Goal: Complete application form: Complete application form

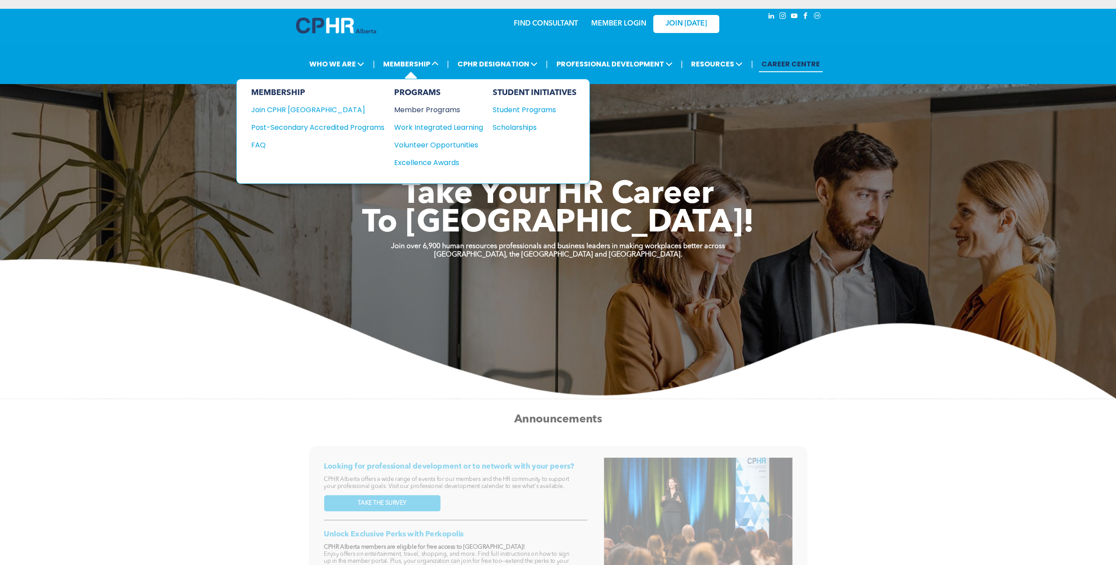
click at [434, 110] on div "Member Programs" at bounding box center [434, 109] width 80 height 11
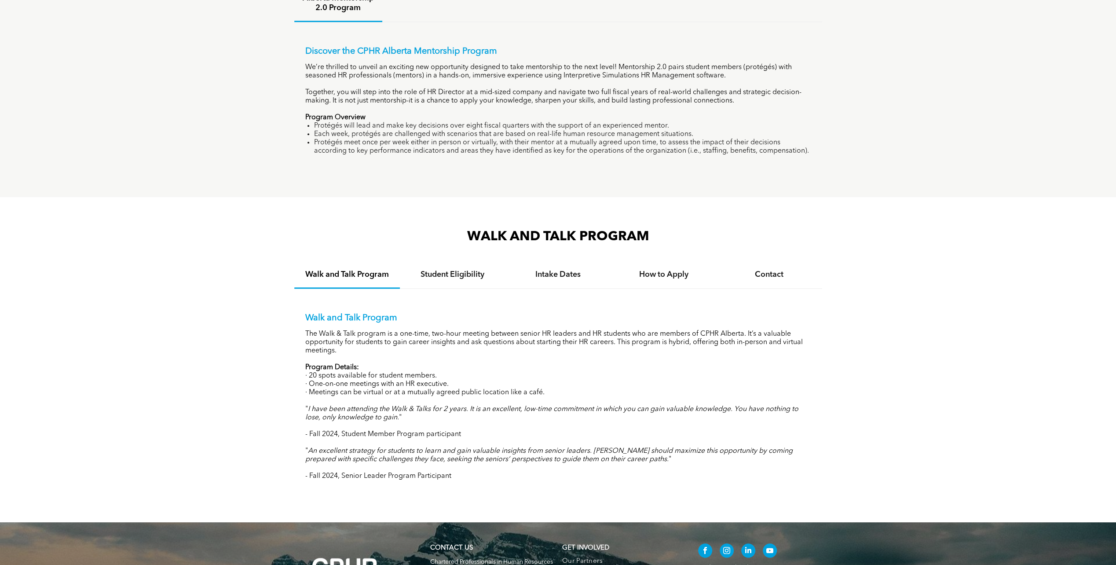
scroll to position [748, 0]
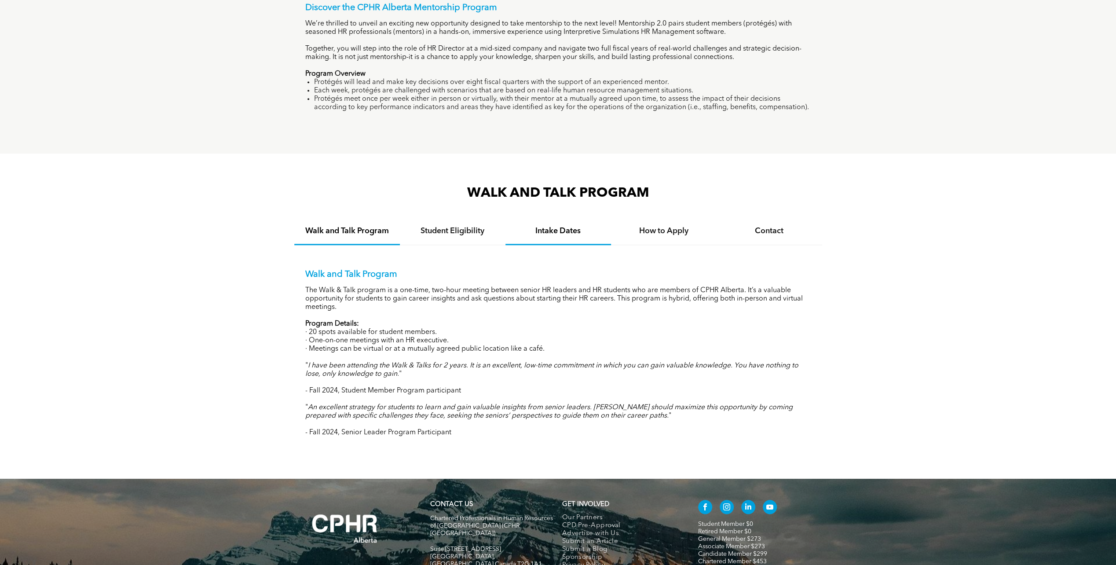
click at [559, 236] on h4 "Intake Dates" at bounding box center [558, 231] width 90 height 10
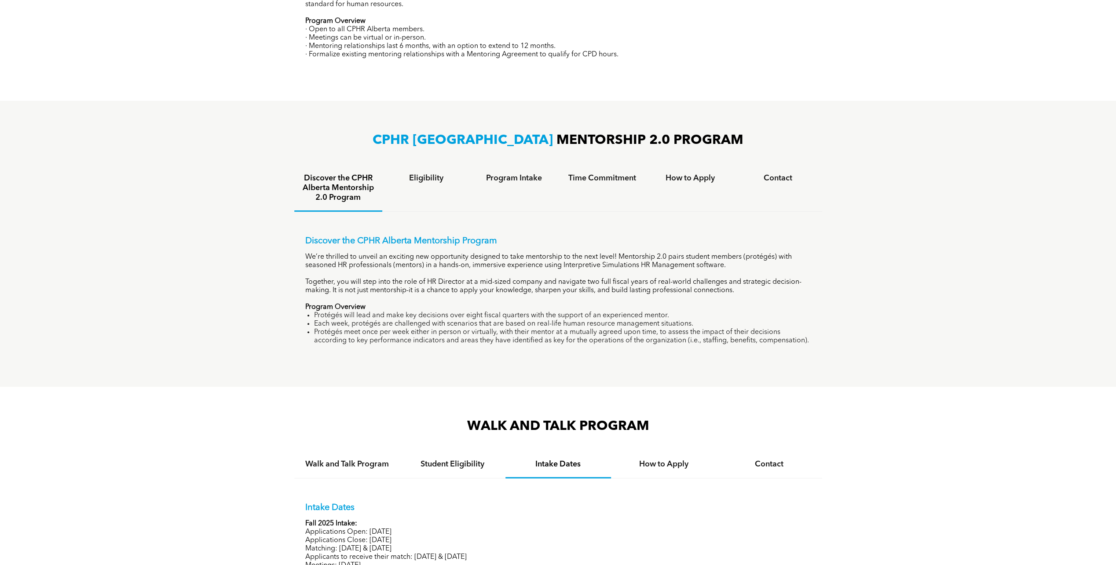
scroll to position [466, 0]
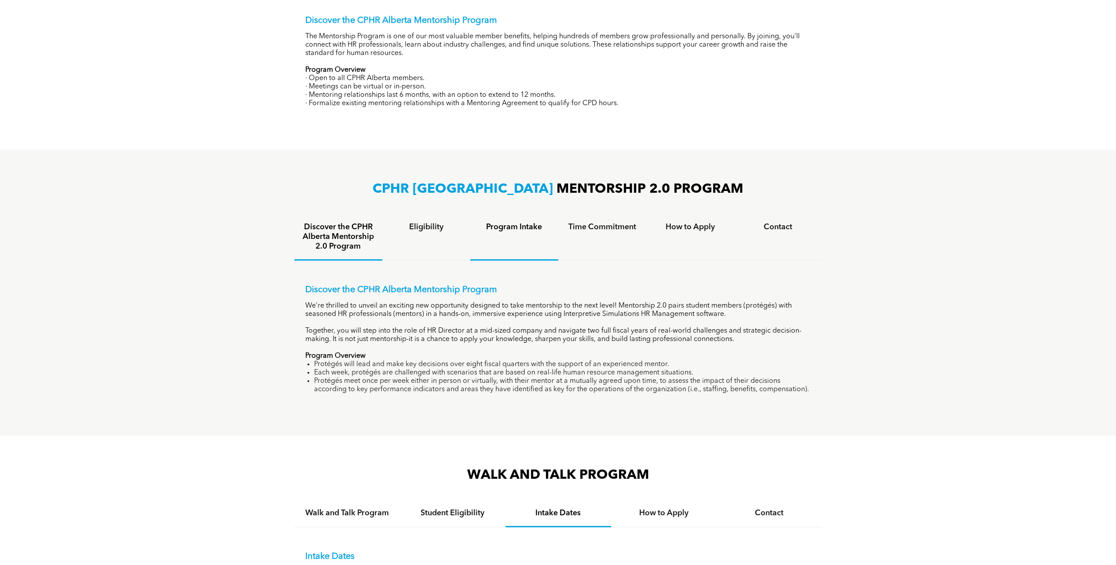
click at [543, 229] on h4 "Program Intake" at bounding box center [514, 227] width 72 height 10
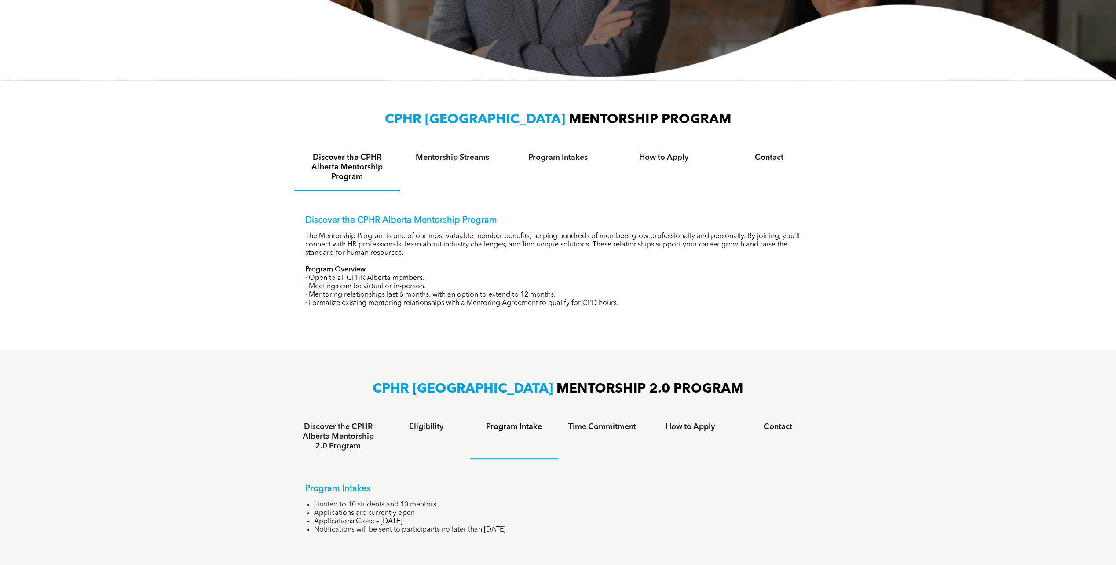
scroll to position [246, 0]
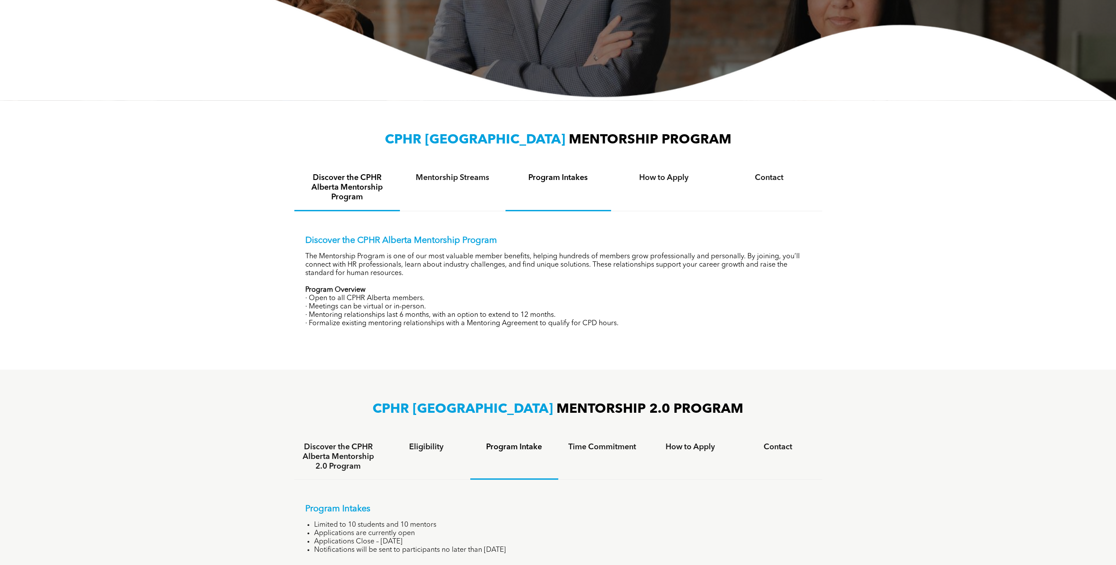
click at [570, 177] on h4 "Program Intakes" at bounding box center [558, 178] width 90 height 10
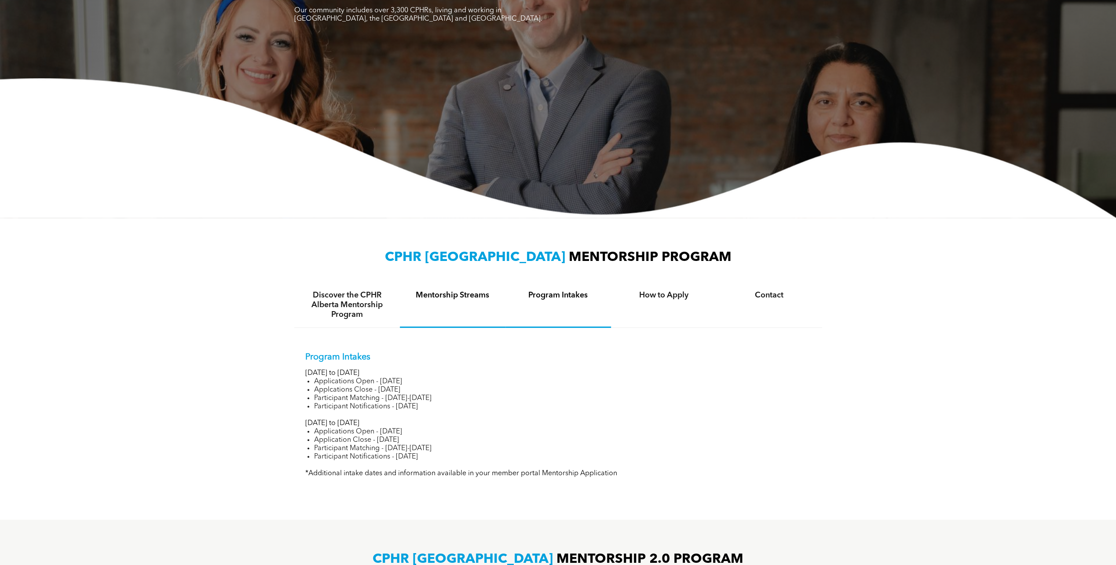
scroll to position [0, 0]
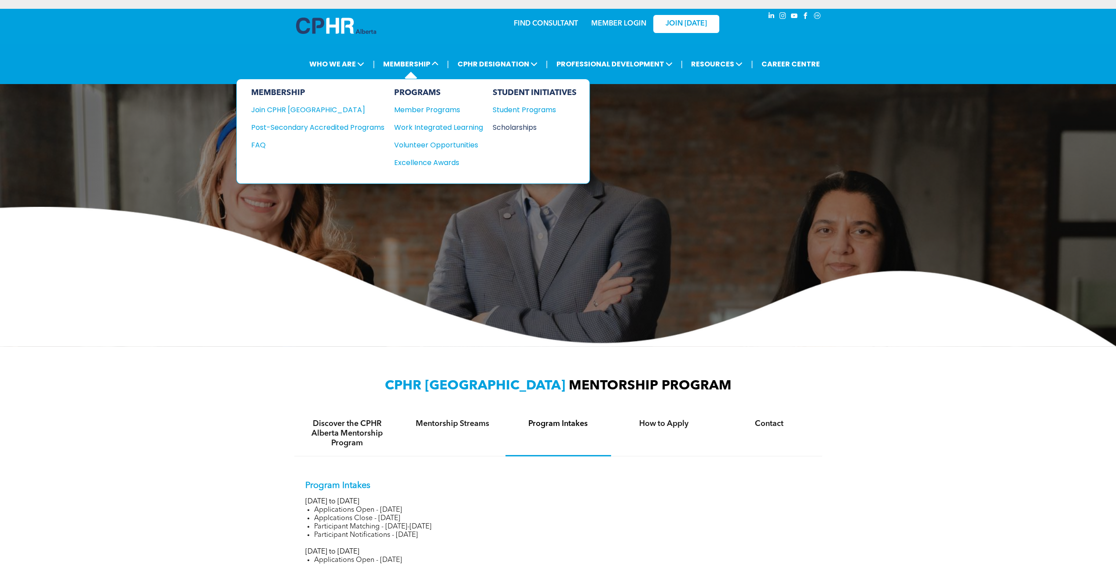
click at [513, 128] on div "Scholarships" at bounding box center [530, 127] width 76 height 11
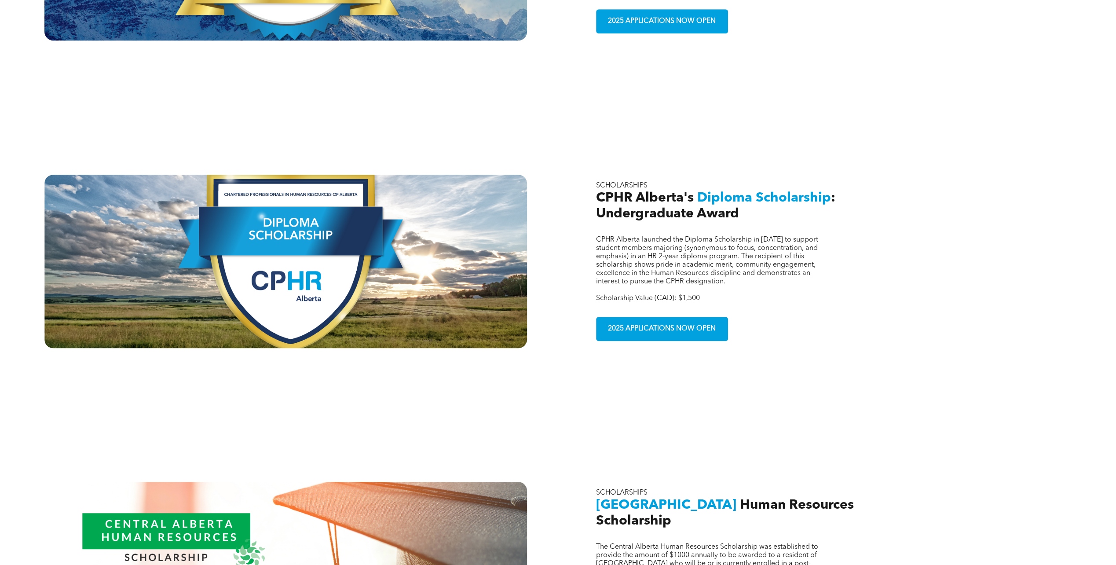
scroll to position [660, 0]
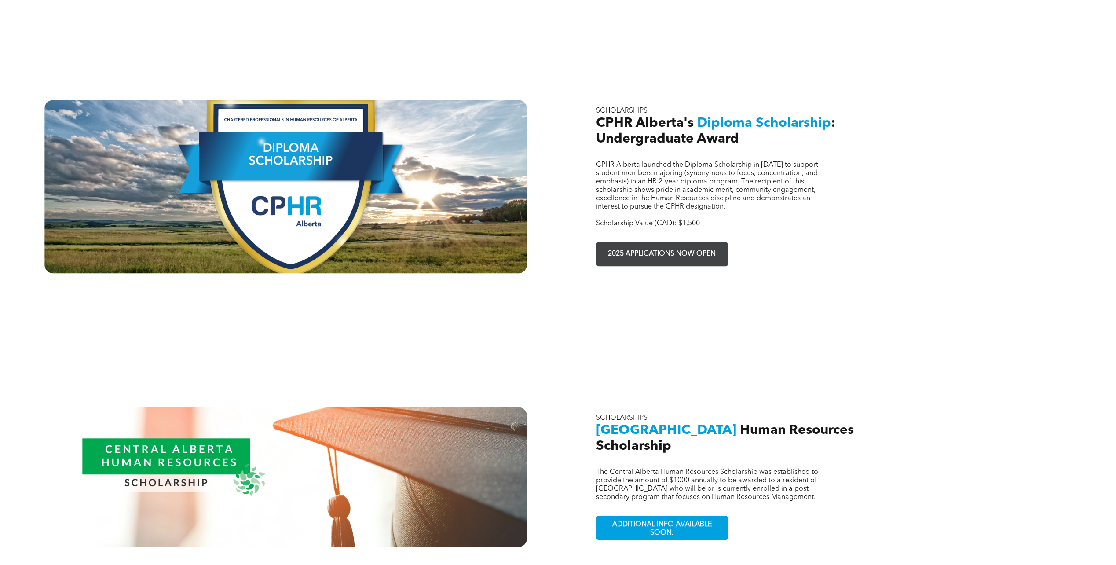
click at [681, 245] on span "2025 APPLICATIONS NOW OPEN" at bounding box center [662, 253] width 114 height 17
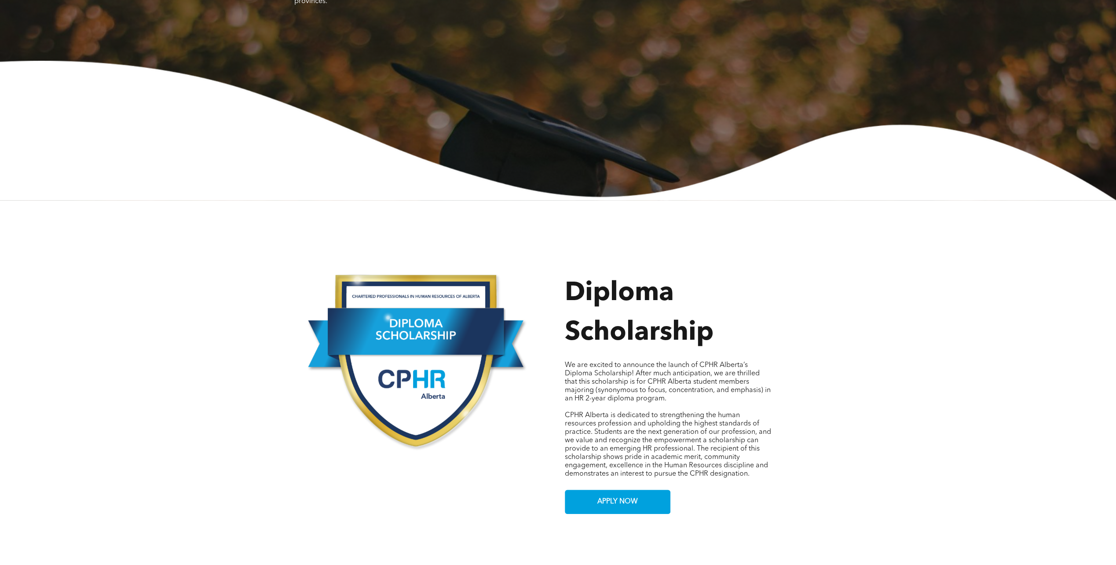
scroll to position [220, 0]
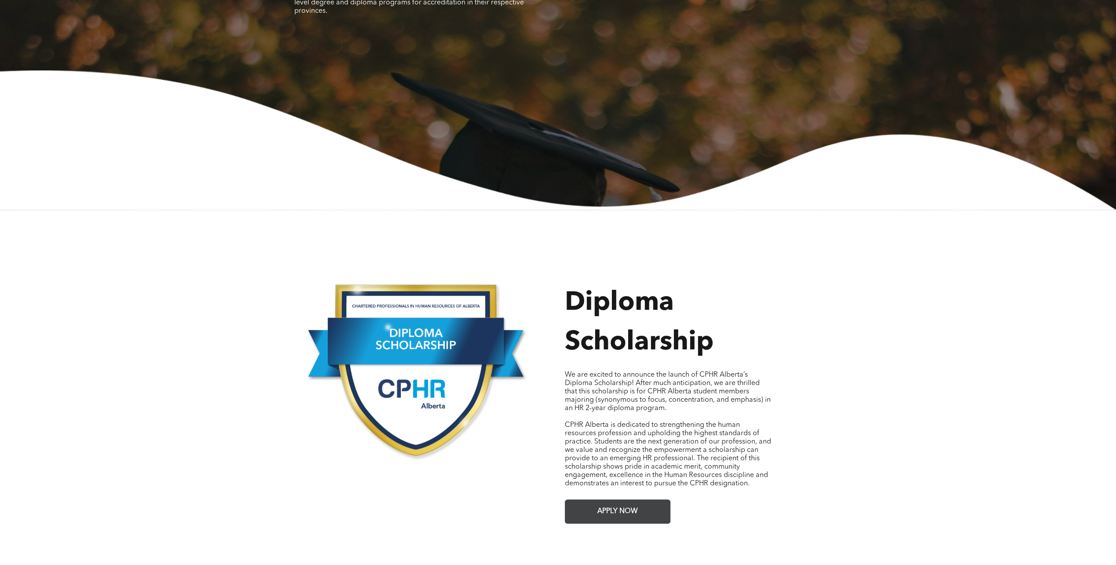
click at [623, 512] on span "APPLY NOW" at bounding box center [617, 511] width 47 height 17
